Goal: Book appointment/travel/reservation

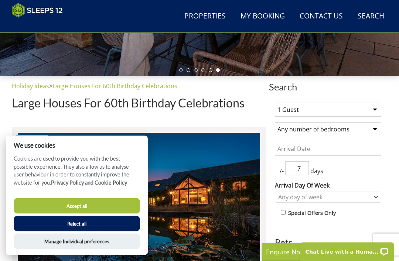
click at [374, 108] on select "1 Guest 2 Guests 3 Guests 4 Guests 5 Guests 6 Guests 7 Guests 8 Guests 9 Guests…" at bounding box center [328, 110] width 106 height 14
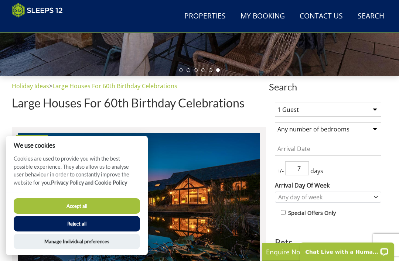
select select "6"
click at [371, 129] on select "Any number of bedrooms 1 Bedroom 2 Bedrooms 3 Bedrooms 4 Bedrooms 5 Bedrooms 6 …" at bounding box center [328, 129] width 106 height 14
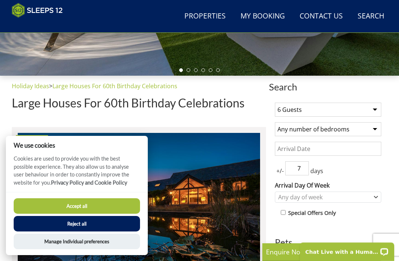
select select "4"
click at [103, 214] on button "Accept all" at bounding box center [77, 206] width 126 height 16
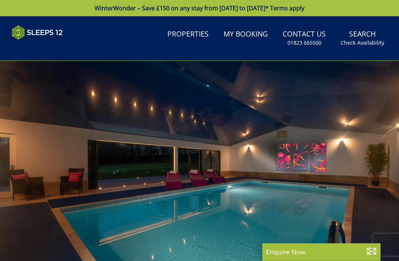
select select
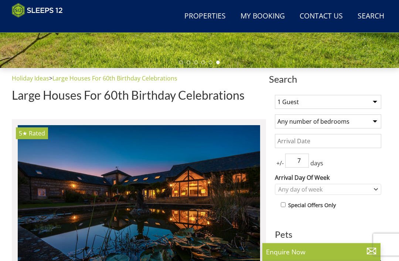
scroll to position [214, 0]
click at [374, 101] on select "1 Guest 2 Guests 3 Guests 4 Guests 5 Guests 6 Guests 7 Guests 8 Guests 9 Guests…" at bounding box center [328, 102] width 106 height 14
select select "6"
click at [364, 122] on select "Any number of bedrooms 1 Bedroom 2 Bedrooms 3 Bedrooms 4 Bedrooms 5 Bedrooms 6 …" at bounding box center [328, 122] width 106 height 14
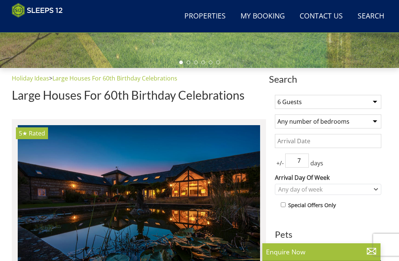
select select "4"
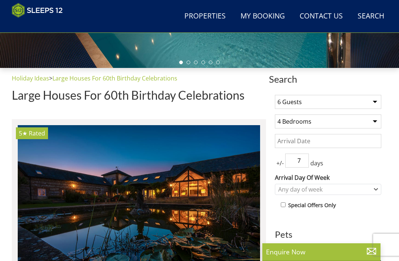
click at [320, 139] on input "Date" at bounding box center [328, 141] width 106 height 14
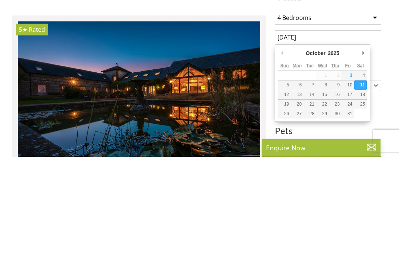
scroll to position [318, 0]
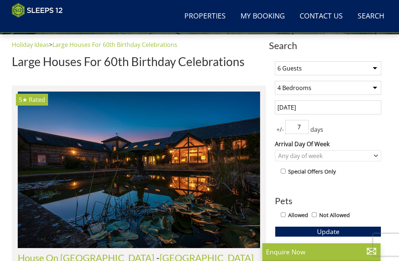
click at [316, 110] on input "[DATE]" at bounding box center [328, 108] width 106 height 14
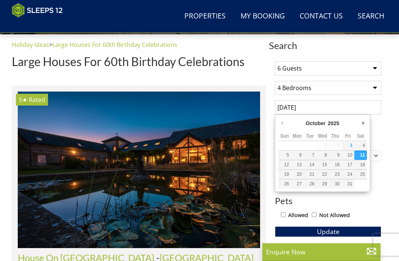
scroll to position [247, 0]
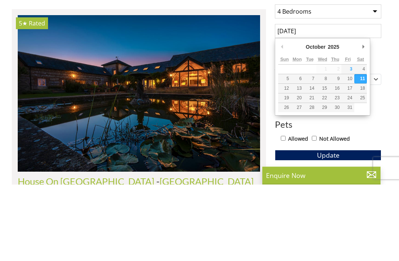
type input "[DATE]"
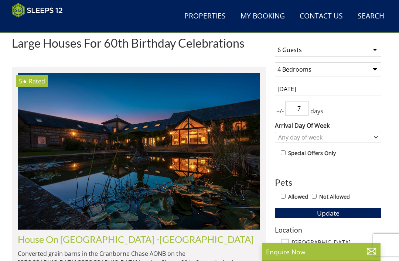
scroll to position [265, 0]
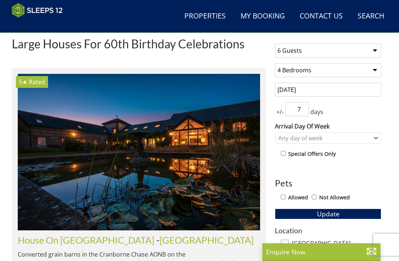
click at [286, 110] on input "7" at bounding box center [297, 109] width 24 height 14
click at [306, 111] on input "7" at bounding box center [297, 109] width 24 height 14
type input "3"
click at [328, 213] on button "Update" at bounding box center [328, 214] width 106 height 10
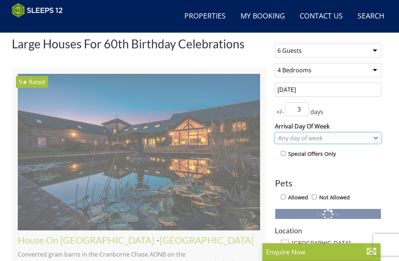
click at [367, 135] on div "Any day of week" at bounding box center [324, 138] width 96 height 8
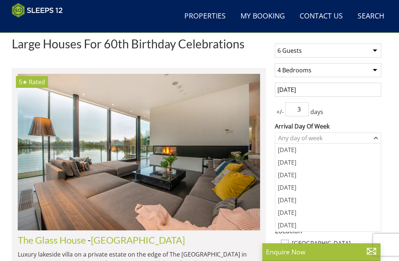
click at [288, 201] on div "[DATE]" at bounding box center [328, 200] width 106 height 13
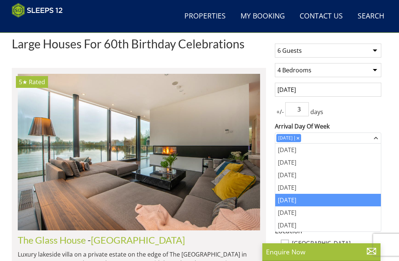
click at [361, 113] on div "+/- 3 days" at bounding box center [328, 109] width 106 height 14
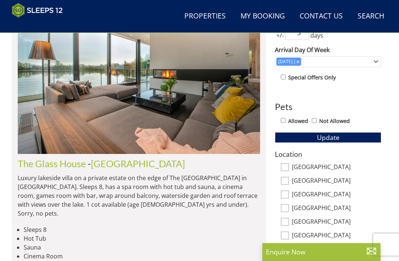
scroll to position [341, 0]
click at [287, 168] on input "[GEOGRAPHIC_DATA]" at bounding box center [285, 167] width 8 height 8
checkbox input "true"
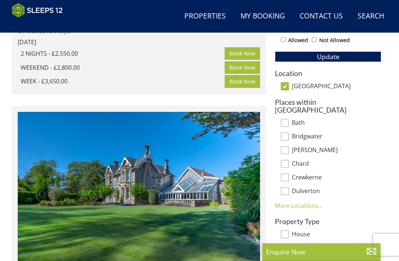
scroll to position [418, 0]
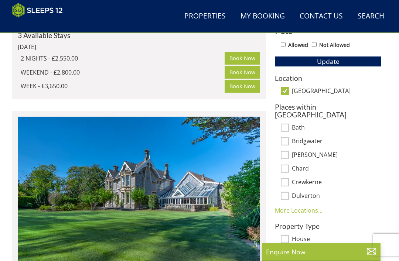
click at [286, 124] on input "Bath" at bounding box center [285, 128] width 8 height 8
checkbox input "true"
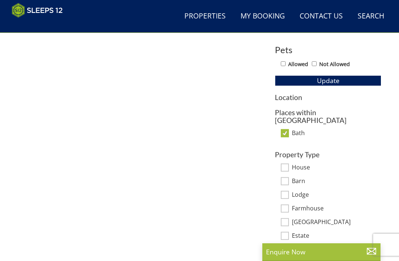
scroll to position [399, 0]
click at [285, 129] on input "Bath" at bounding box center [285, 133] width 8 height 8
checkbox input "false"
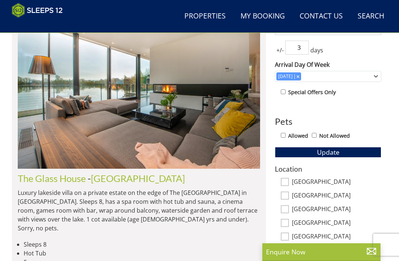
scroll to position [327, 0]
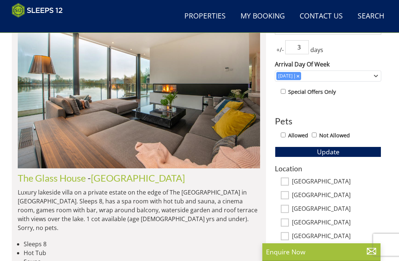
click at [286, 133] on input "Allowed" at bounding box center [283, 135] width 5 height 5
checkbox input "true"
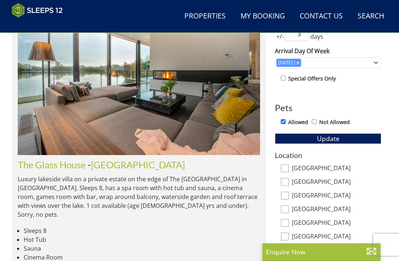
scroll to position [340, 0]
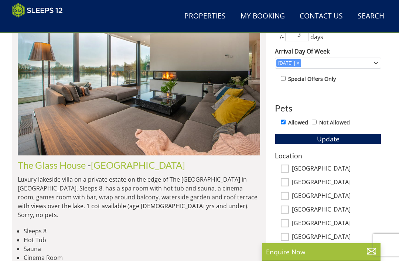
click at [338, 136] on span "Update" at bounding box center [328, 138] width 23 height 9
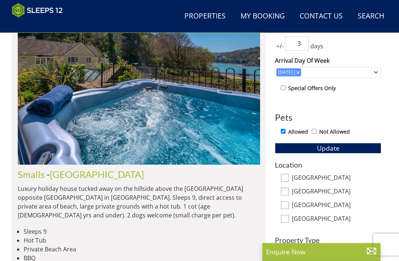
scroll to position [331, 0]
click at [285, 192] on input "[GEOGRAPHIC_DATA]" at bounding box center [285, 192] width 8 height 8
checkbox input "true"
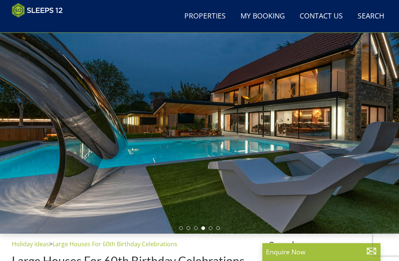
scroll to position [0, 0]
